Goal: Ask a question

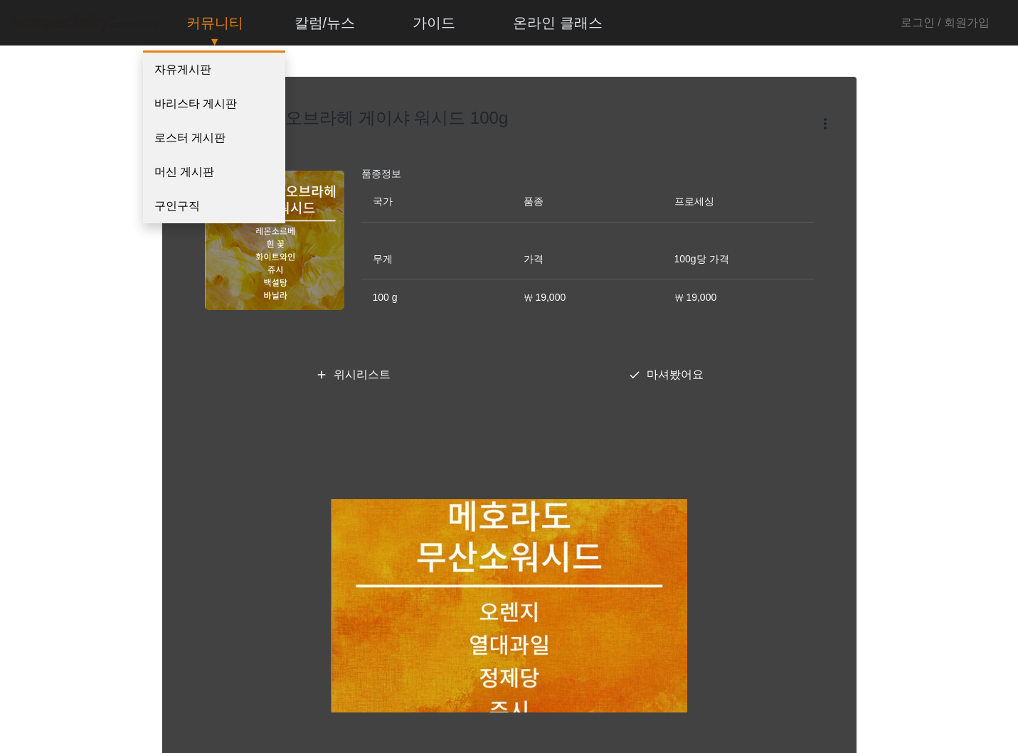
click at [213, 20] on link "커뮤니티" at bounding box center [215, 23] width 80 height 38
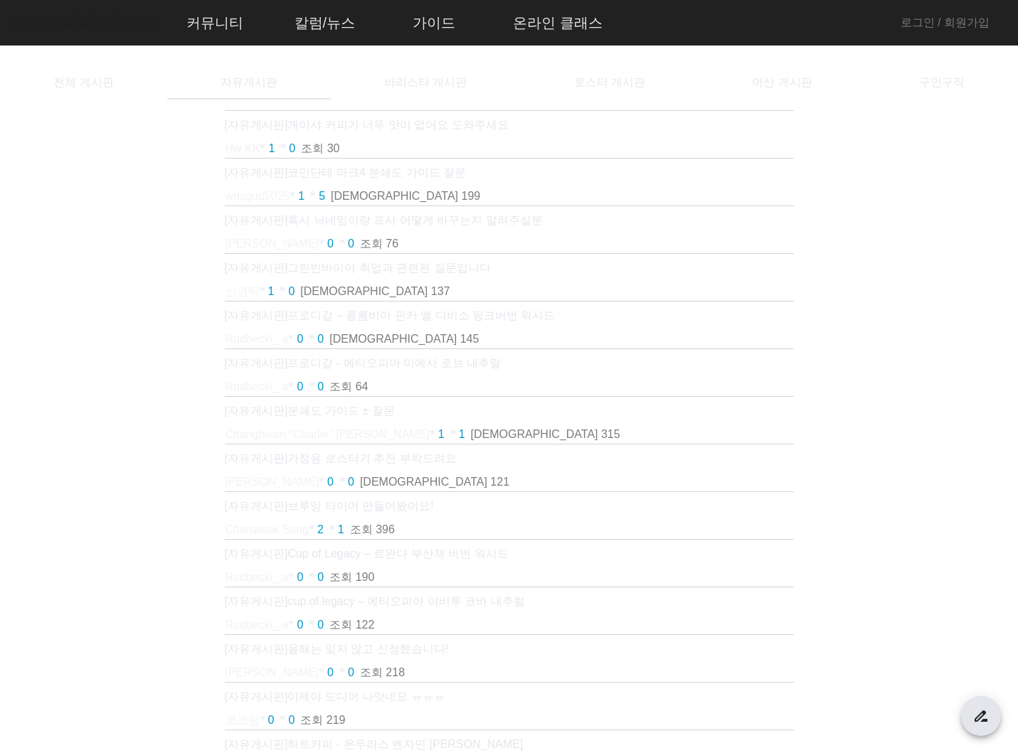
click at [43, 22] on img at bounding box center [85, 23] width 149 height 25
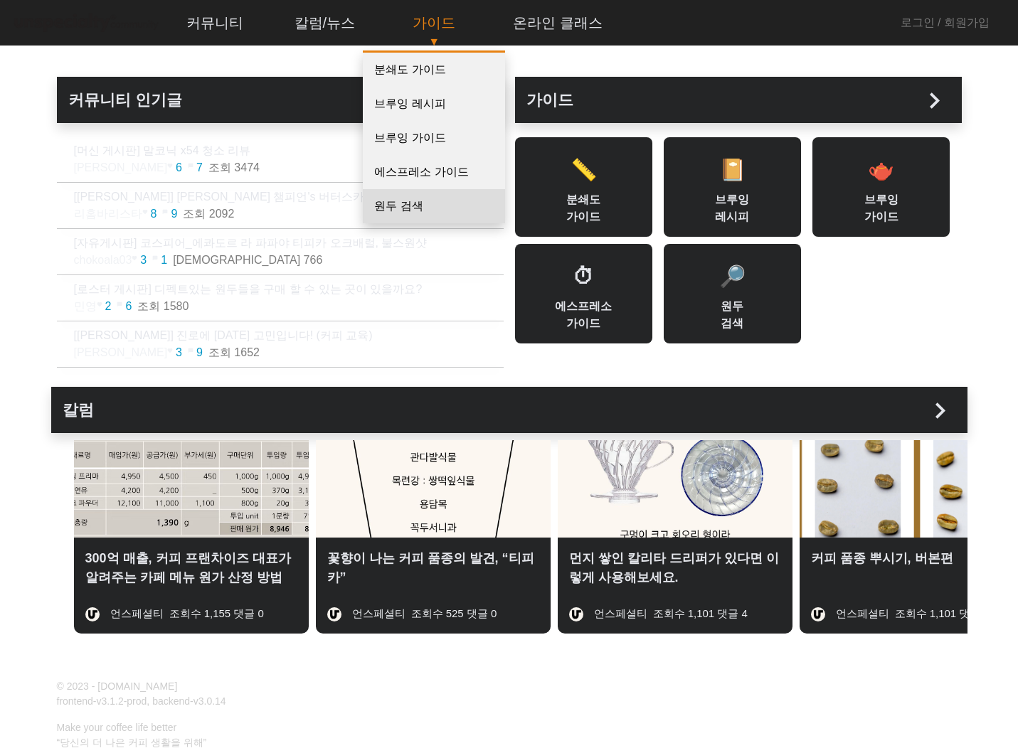
click at [432, 199] on link "원두 검색" at bounding box center [434, 206] width 142 height 34
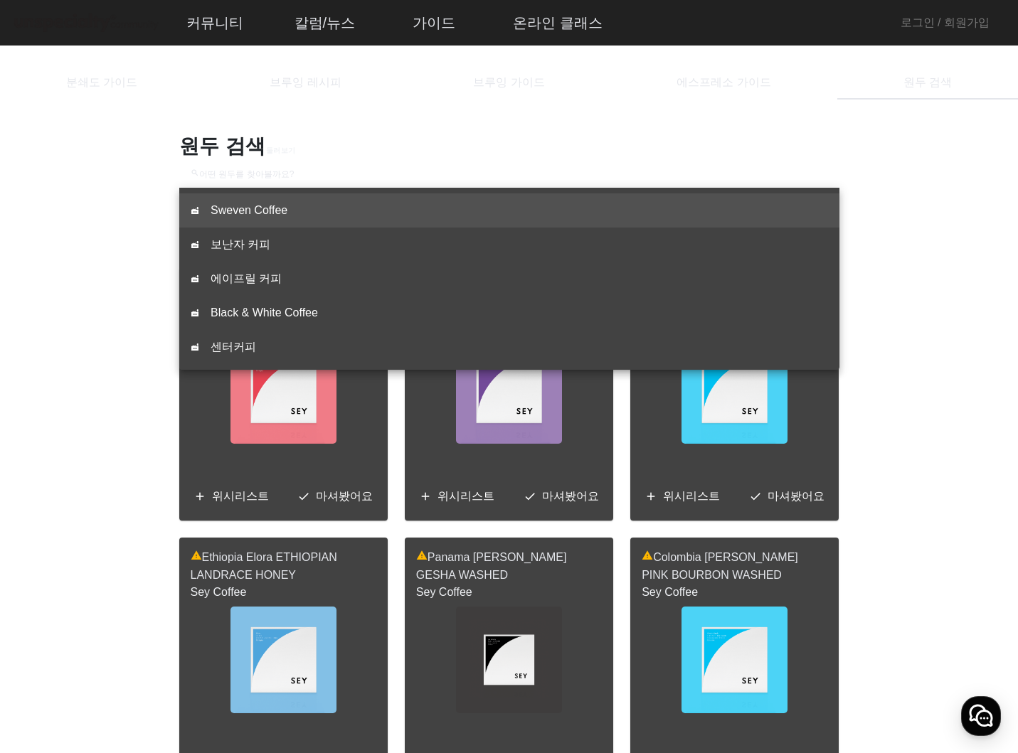
click at [468, 183] on input "search 어떤 원두를 찾아볼까요?" at bounding box center [509, 191] width 637 height 17
type input "*"
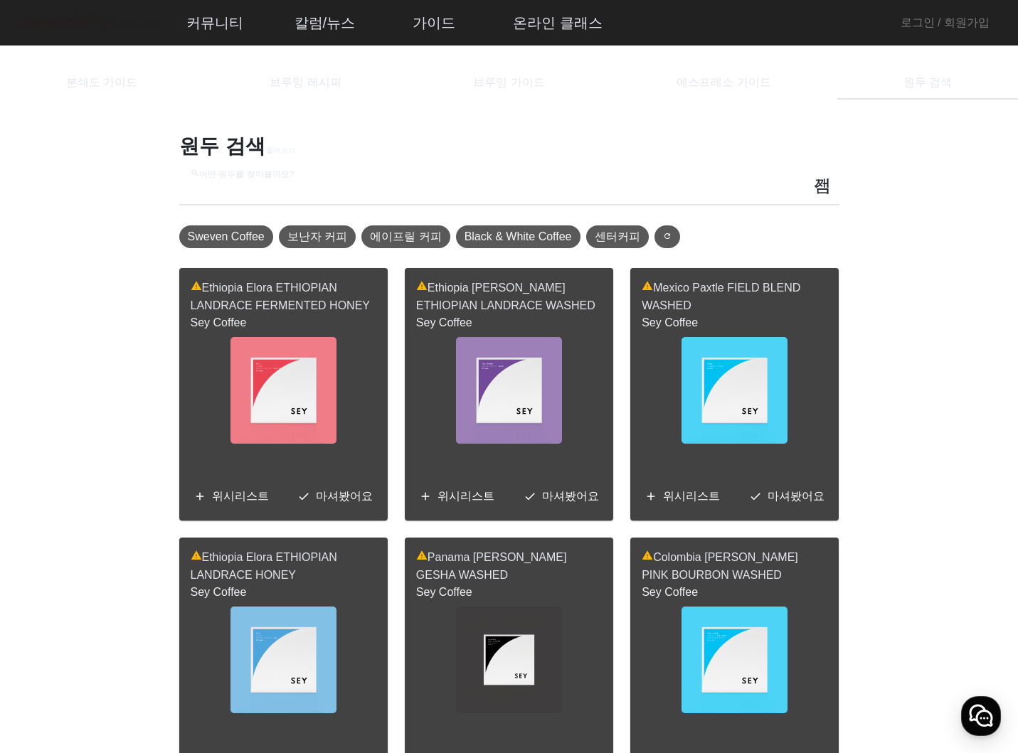
type input "**********"
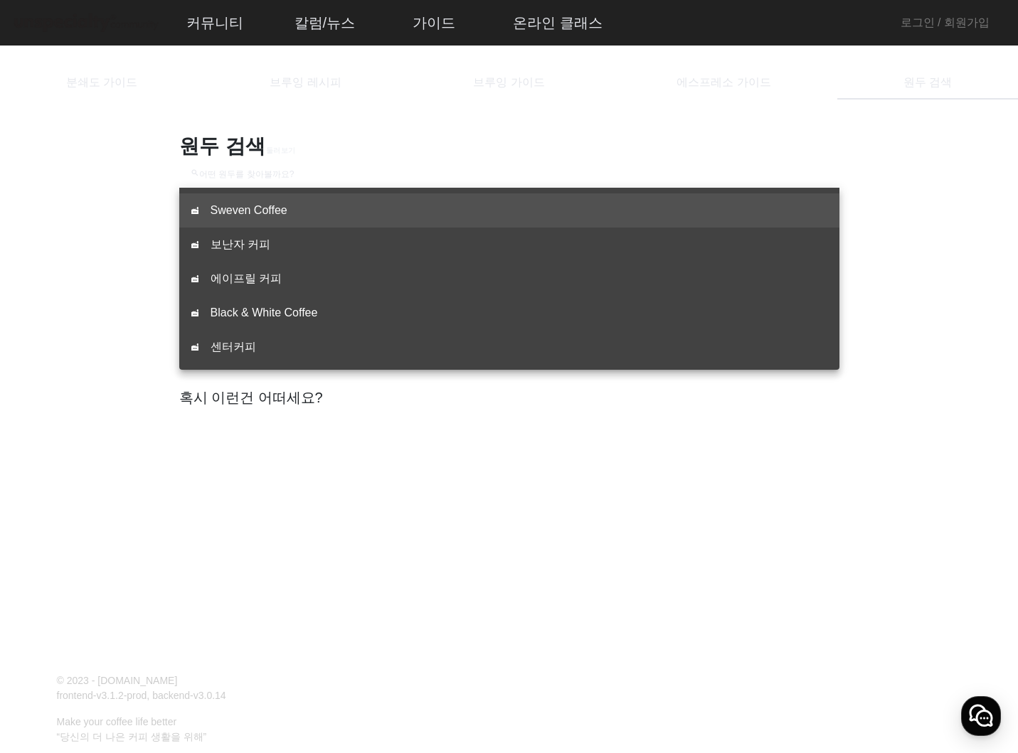
type input "*"
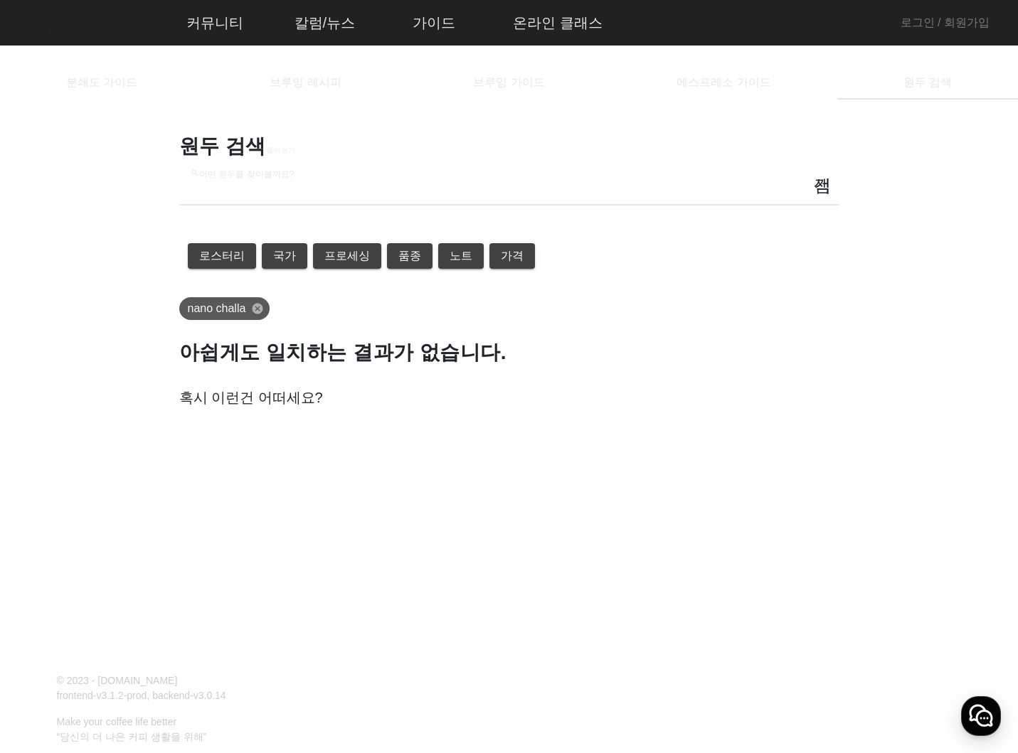
type input "*****"
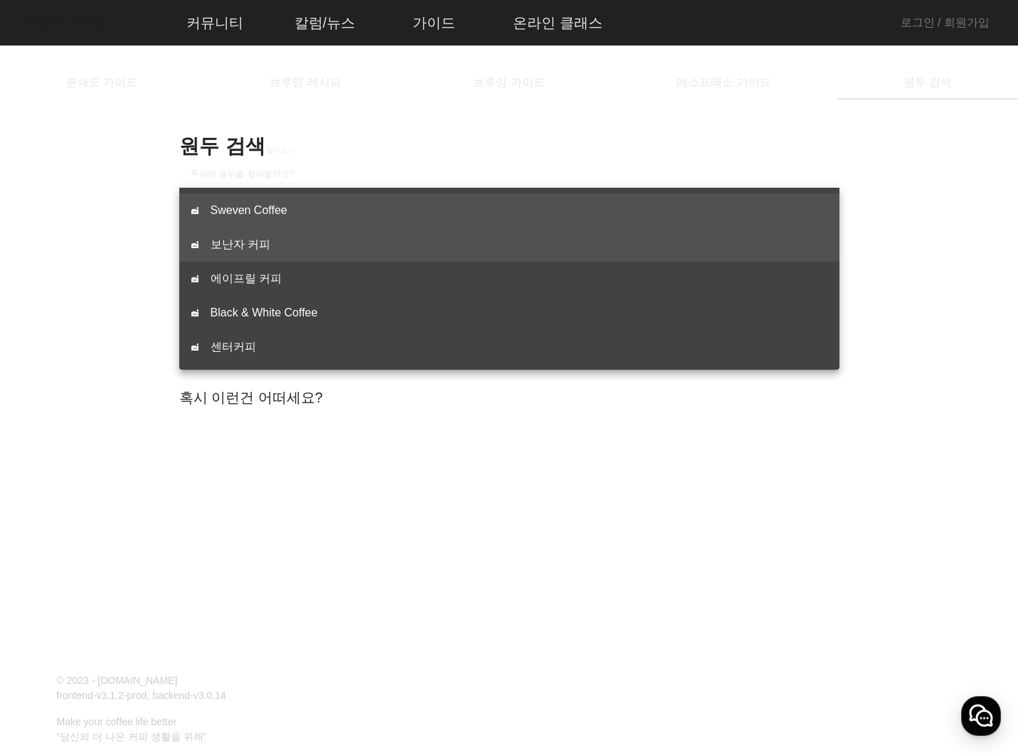
click at [319, 238] on span "보난자 커피" at bounding box center [518, 244] width 617 height 17
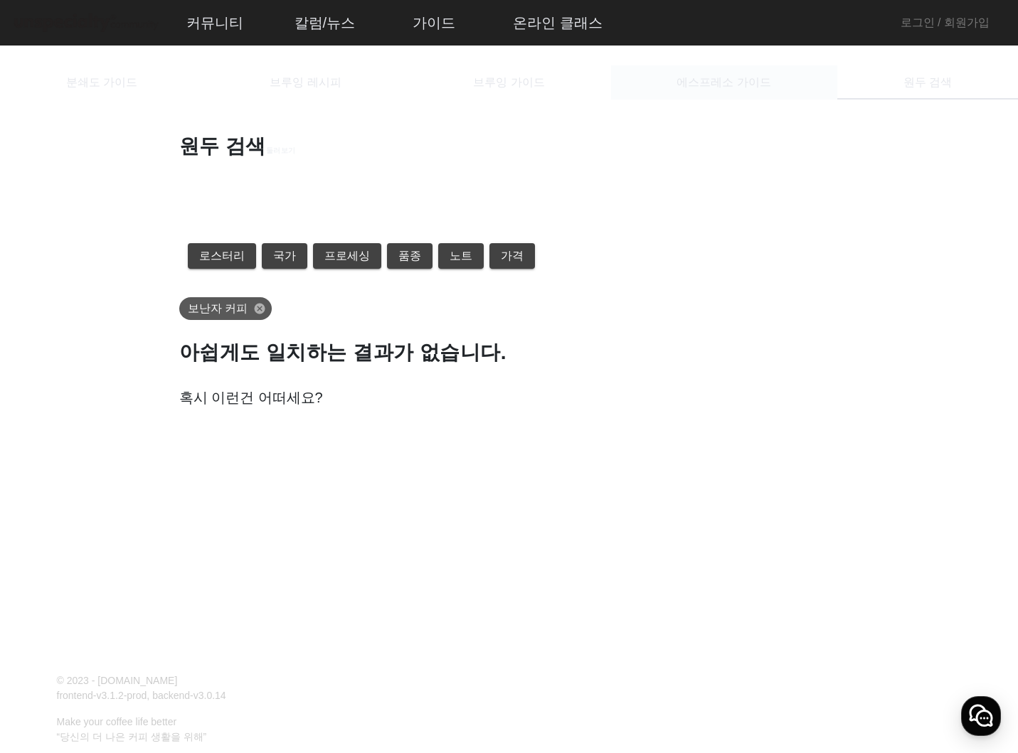
click at [745, 81] on span "에스프레소 가이드" at bounding box center [723, 82] width 94 height 34
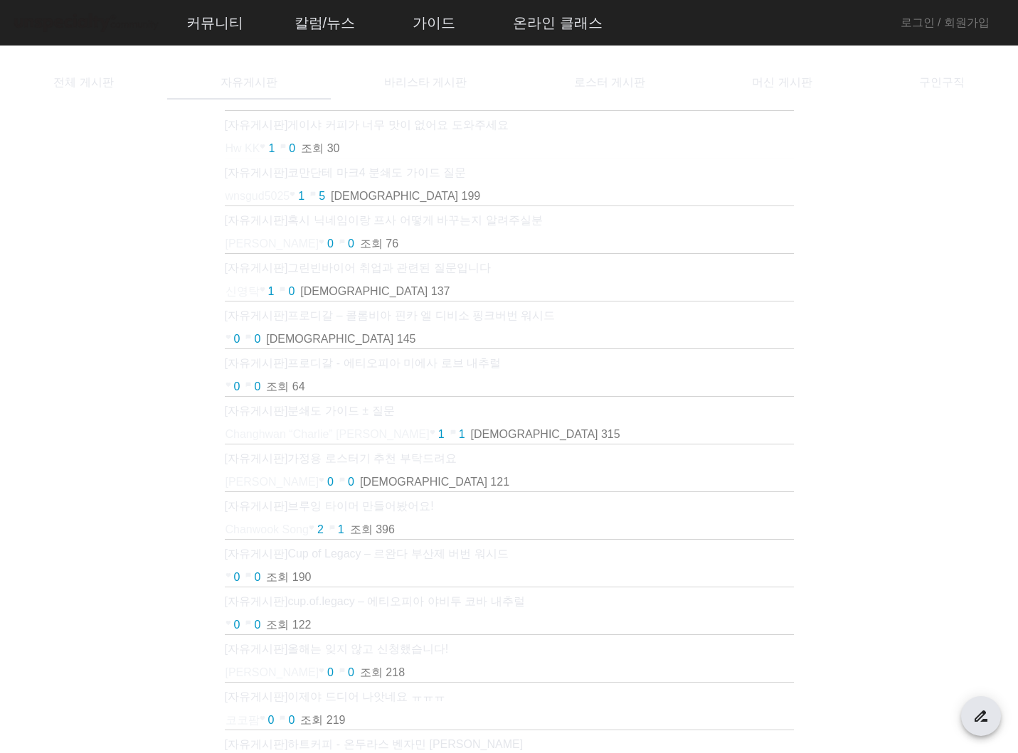
click at [338, 164] on p "[자유게시판] 코만단테 마크4 분쇄도 가이드 질문" at bounding box center [509, 172] width 569 height 17
